Goal: Information Seeking & Learning: Learn about a topic

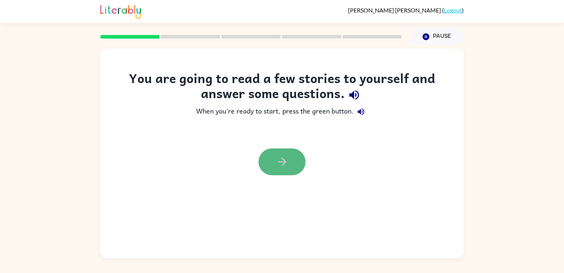
click at [276, 167] on icon "button" at bounding box center [282, 161] width 13 height 13
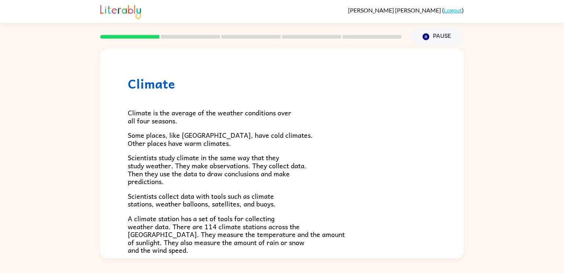
scroll to position [176, 0]
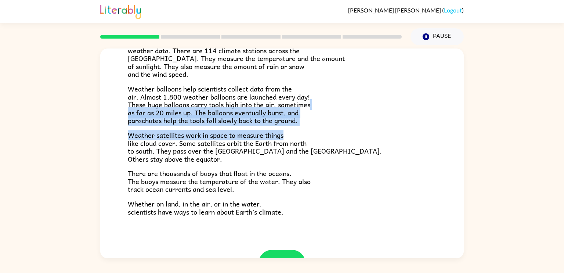
drag, startPoint x: 486, startPoint y: 104, endPoint x: 461, endPoint y: 138, distance: 41.5
click at [461, 138] on div "Climate Climate is the average of the weather conditions over all four seasons.…" at bounding box center [282, 151] width 564 height 213
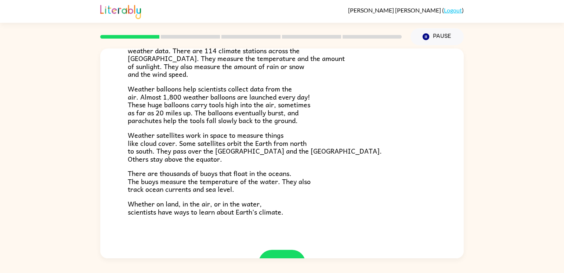
click at [436, 259] on div "[PERSON_NAME] ( Logout ) Pause Pause Climate Climate is the average of the weat…" at bounding box center [282, 136] width 564 height 273
click at [274, 254] on button "button" at bounding box center [282, 263] width 47 height 27
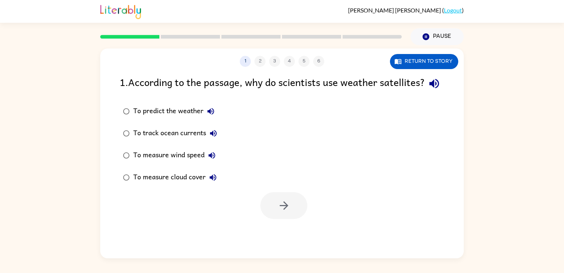
scroll to position [0, 0]
click at [281, 212] on icon "button" at bounding box center [284, 205] width 13 height 13
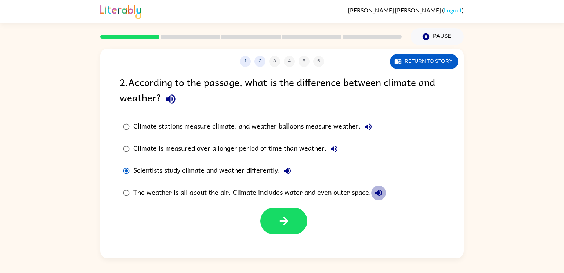
click at [379, 191] on icon "button" at bounding box center [378, 192] width 9 height 9
click at [286, 211] on button "button" at bounding box center [283, 220] width 47 height 27
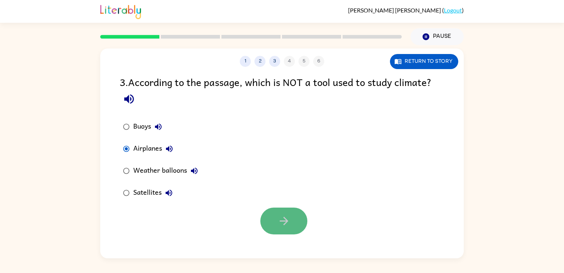
click at [296, 225] on button "button" at bounding box center [283, 220] width 47 height 27
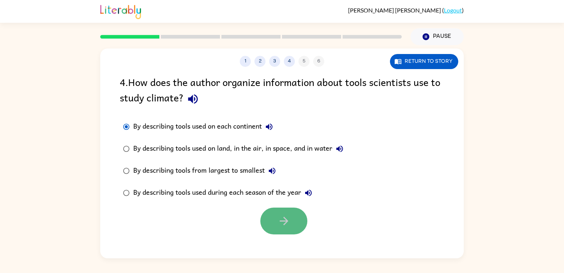
click at [302, 223] on button "button" at bounding box center [283, 220] width 47 height 27
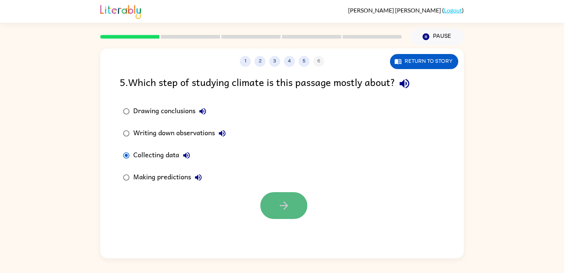
click at [271, 212] on button "button" at bounding box center [283, 205] width 47 height 27
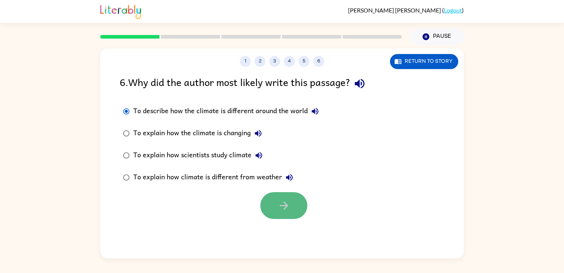
click at [295, 206] on button "button" at bounding box center [283, 205] width 47 height 27
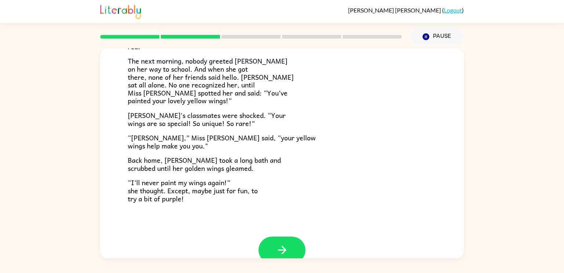
scroll to position [195, 0]
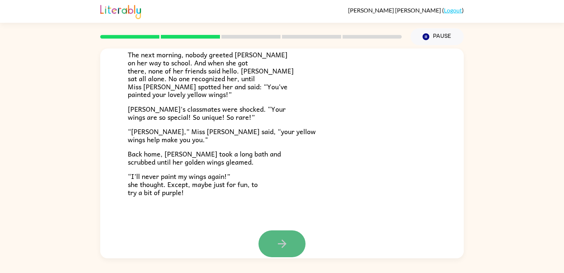
click at [288, 245] on icon "button" at bounding box center [282, 243] width 13 height 13
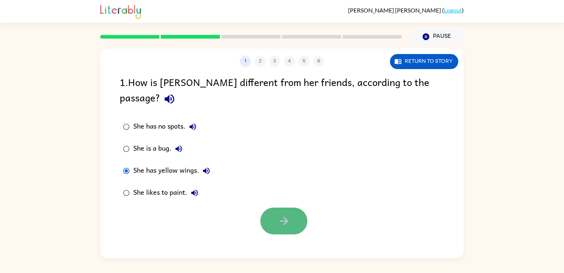
click at [273, 207] on button "button" at bounding box center [283, 220] width 47 height 27
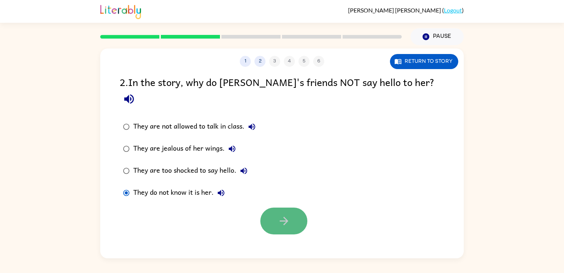
click at [296, 209] on button "button" at bounding box center [283, 220] width 47 height 27
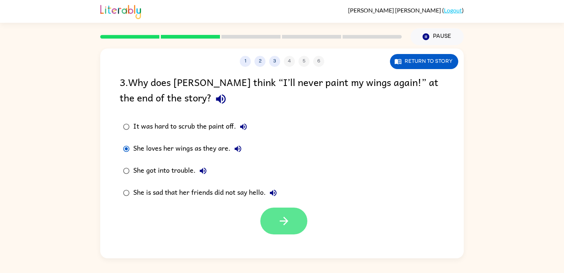
click at [286, 220] on icon "button" at bounding box center [283, 221] width 8 height 8
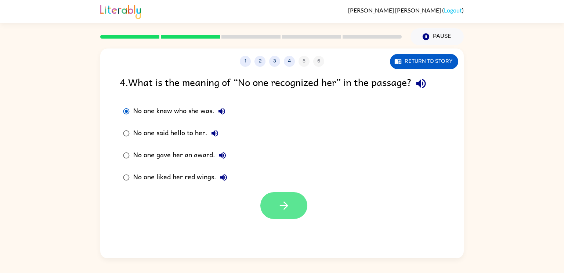
click at [281, 204] on icon "button" at bounding box center [284, 205] width 13 height 13
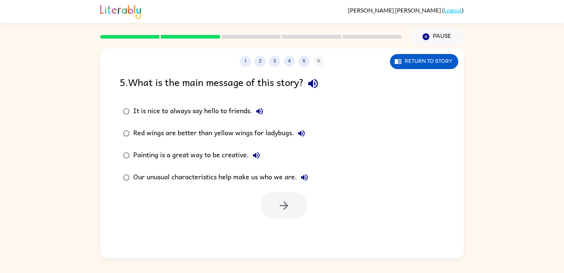
click at [281, 204] on div at bounding box center [283, 205] width 47 height 27
click at [263, 194] on div at bounding box center [283, 205] width 47 height 27
click at [264, 195] on div at bounding box center [283, 205] width 47 height 27
click at [274, 205] on button "button" at bounding box center [283, 205] width 47 height 27
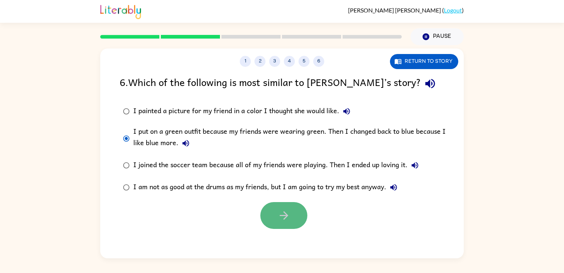
click at [299, 214] on button "button" at bounding box center [283, 215] width 47 height 27
click at [297, 213] on div at bounding box center [283, 215] width 47 height 27
click at [286, 202] on div at bounding box center [283, 215] width 47 height 27
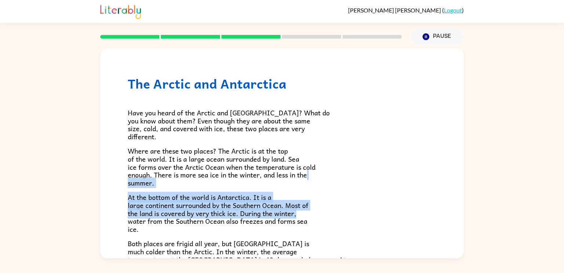
drag, startPoint x: 334, startPoint y: 212, endPoint x: 328, endPoint y: 172, distance: 40.2
click at [328, 172] on div "Have you heard of the Arctic and [GEOGRAPHIC_DATA]? What do you know about them…" at bounding box center [282, 216] width 308 height 250
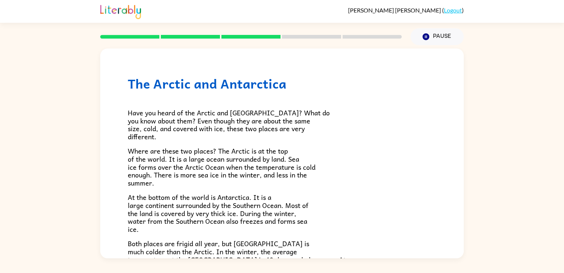
click at [380, 219] on p "At the bottom of the world is Antarctica. It is a large continent surrounded by…" at bounding box center [282, 213] width 308 height 40
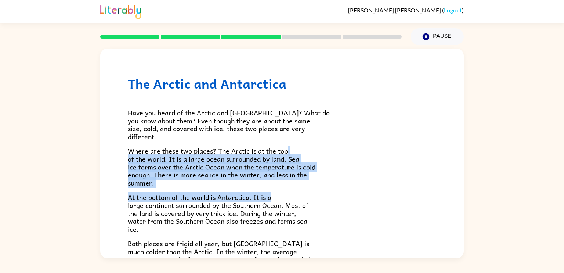
drag, startPoint x: 462, startPoint y: 150, endPoint x: 464, endPoint y: 194, distance: 44.1
click at [464, 194] on div "The Arctic and [GEOGRAPHIC_DATA] Have you heard of the Arctic and [GEOGRAPHIC_D…" at bounding box center [282, 151] width 564 height 213
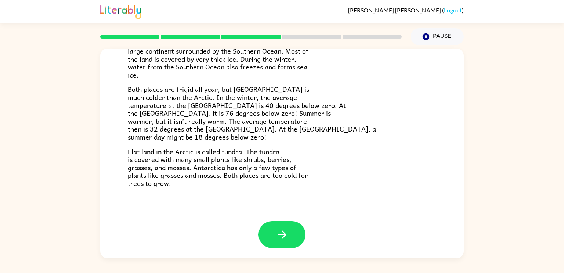
scroll to position [155, 0]
click at [273, 239] on button "button" at bounding box center [282, 233] width 47 height 27
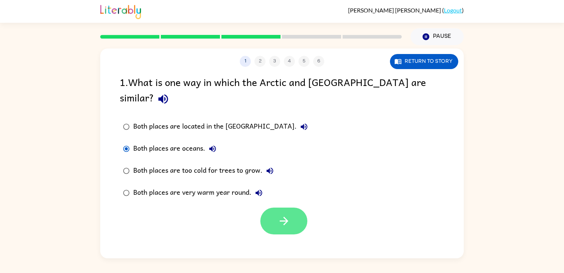
click at [286, 214] on icon "button" at bounding box center [284, 220] width 13 height 13
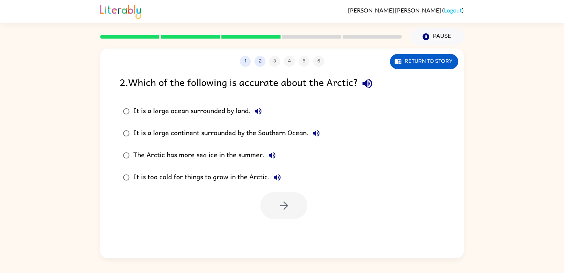
click at [154, 141] on label "It is a large continent surrounded by the Southern Ocean." at bounding box center [222, 133] width 212 height 22
click at [281, 201] on icon "button" at bounding box center [284, 205] width 13 height 13
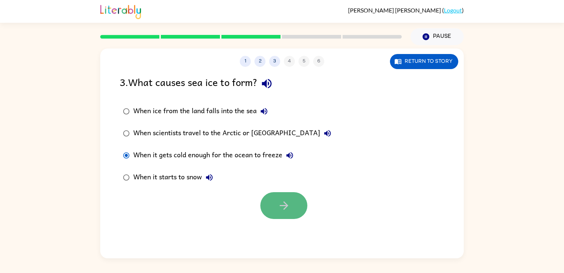
click at [274, 209] on button "button" at bounding box center [283, 205] width 47 height 27
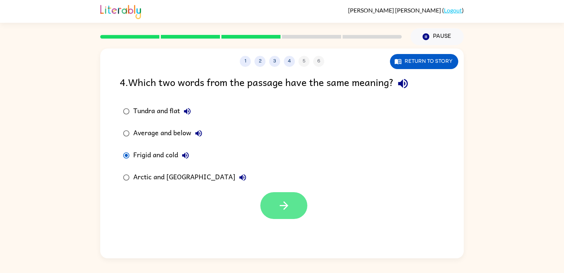
click at [267, 202] on button "button" at bounding box center [283, 205] width 47 height 27
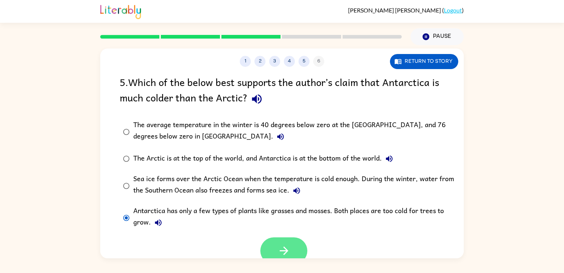
click at [293, 256] on button "button" at bounding box center [283, 250] width 47 height 27
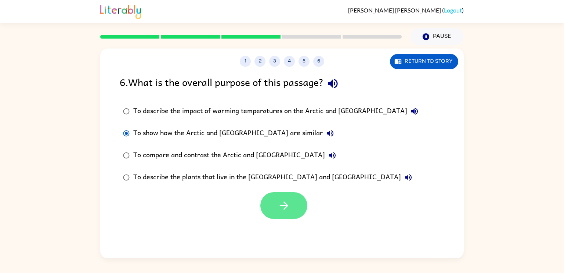
click at [285, 196] on button "button" at bounding box center [283, 205] width 47 height 27
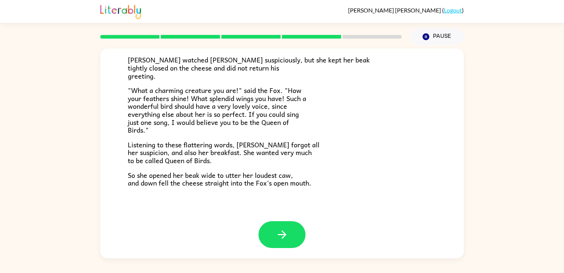
scroll to position [144, 0]
click at [284, 242] on button "button" at bounding box center [282, 234] width 47 height 27
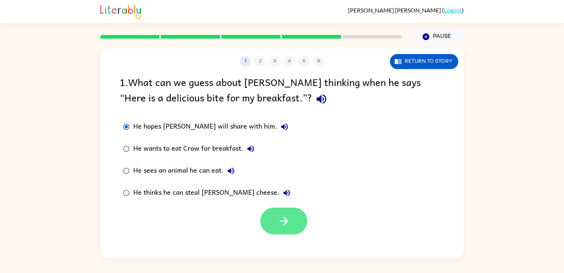
click at [301, 215] on button "button" at bounding box center [283, 220] width 47 height 27
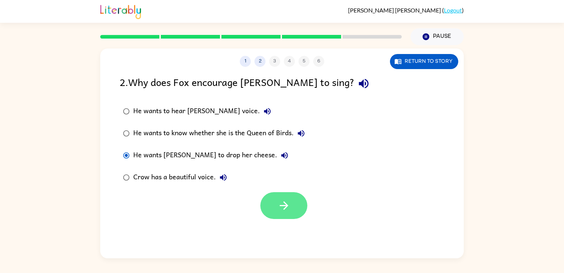
click at [300, 210] on button "button" at bounding box center [283, 205] width 47 height 27
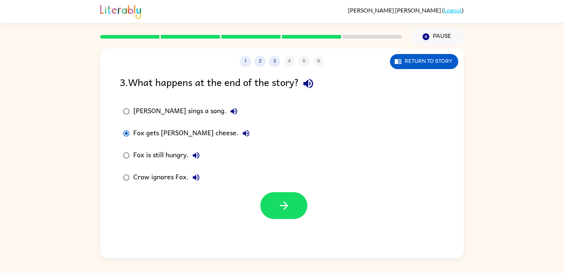
click at [290, 221] on div "1 2 3 4 5 6 Return to story 3 . What happens at the end of the story? [PERSON_N…" at bounding box center [282, 153] width 364 height 210
click at [289, 219] on button "button" at bounding box center [283, 205] width 47 height 27
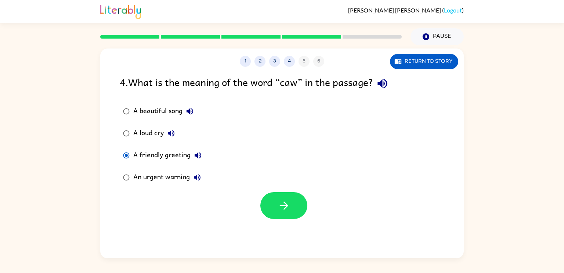
click at [385, 83] on icon "button" at bounding box center [383, 84] width 10 height 10
click at [296, 195] on button "button" at bounding box center [283, 205] width 47 height 27
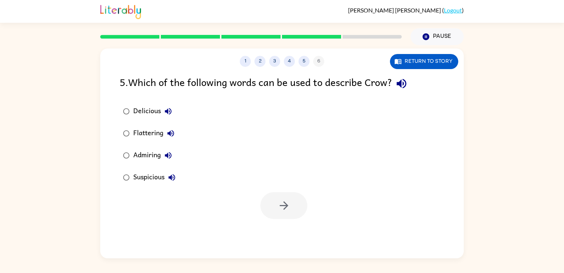
click at [296, 195] on div at bounding box center [283, 205] width 47 height 27
click at [401, 81] on icon "button" at bounding box center [401, 83] width 13 height 13
click at [296, 203] on button "button" at bounding box center [283, 205] width 47 height 27
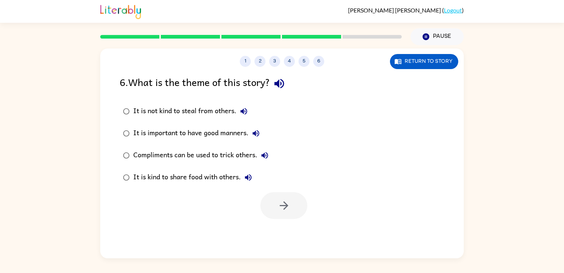
click at [280, 82] on icon "button" at bounding box center [279, 84] width 10 height 10
click at [274, 196] on button "button" at bounding box center [283, 205] width 47 height 27
click at [274, 196] on div at bounding box center [283, 205] width 47 height 27
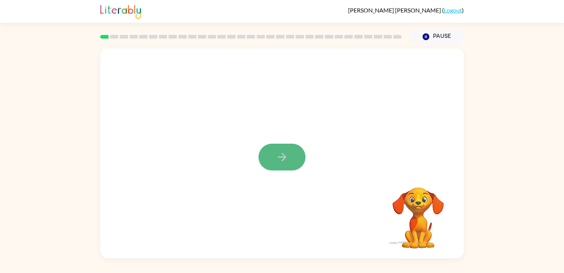
click at [285, 156] on icon "button" at bounding box center [282, 157] width 8 height 8
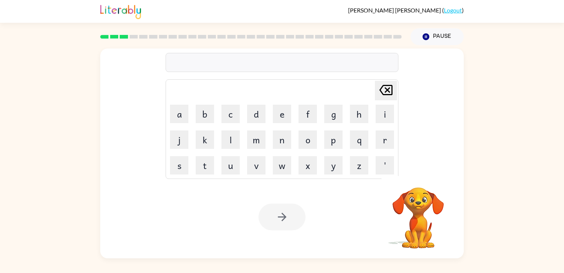
click at [408, 231] on video "Your browser must support playing .mp4 files to use Literably. Please try using…" at bounding box center [418, 212] width 73 height 73
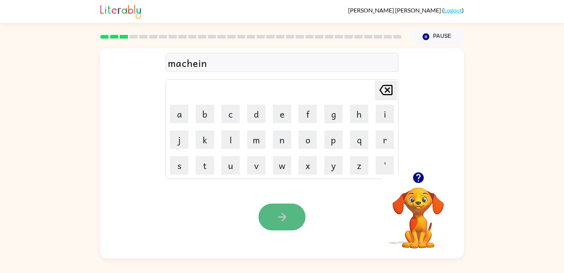
click at [290, 222] on button "button" at bounding box center [282, 216] width 47 height 27
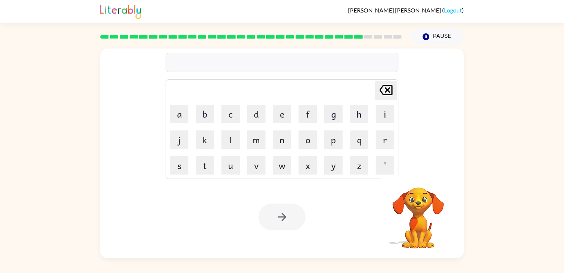
click at [196, 220] on div "Your browser must support playing .mp4 files to use Literably. Please try using…" at bounding box center [282, 217] width 364 height 83
